Goal: Complete application form

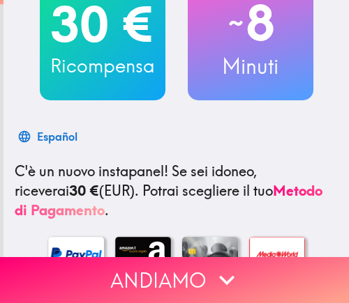
scroll to position [209, 0]
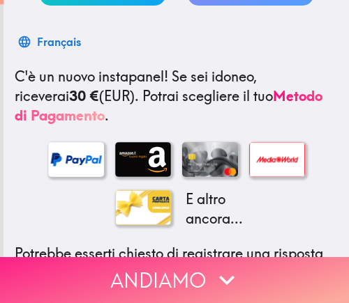
click at [232, 278] on icon "button" at bounding box center [226, 280] width 31 height 31
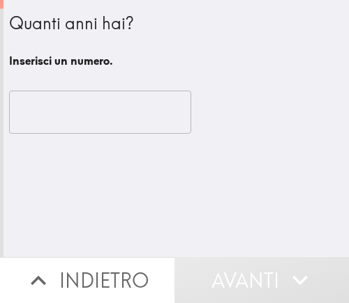
click at [95, 120] on input "number" at bounding box center [100, 112] width 182 height 43
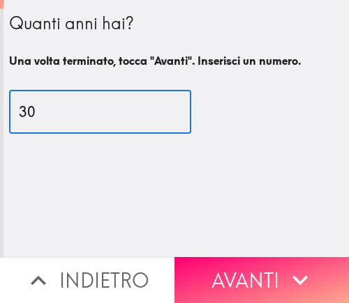
type input "30"
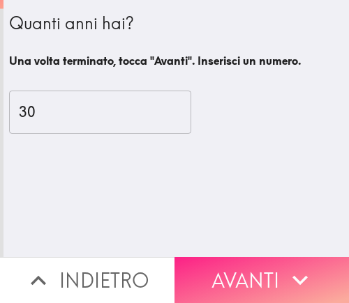
click at [265, 267] on button "Avanti" at bounding box center [261, 280] width 174 height 46
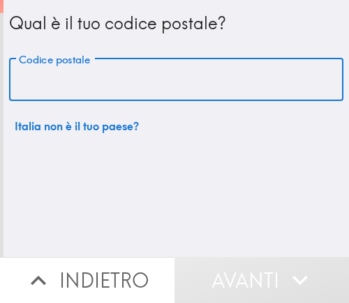
click at [131, 96] on input "Codice postale" at bounding box center [176, 80] width 334 height 43
paste input "75014"
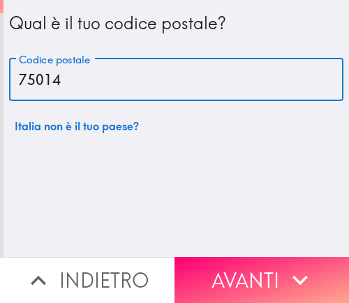
type input "75014"
